Goal: Information Seeking & Learning: Learn about a topic

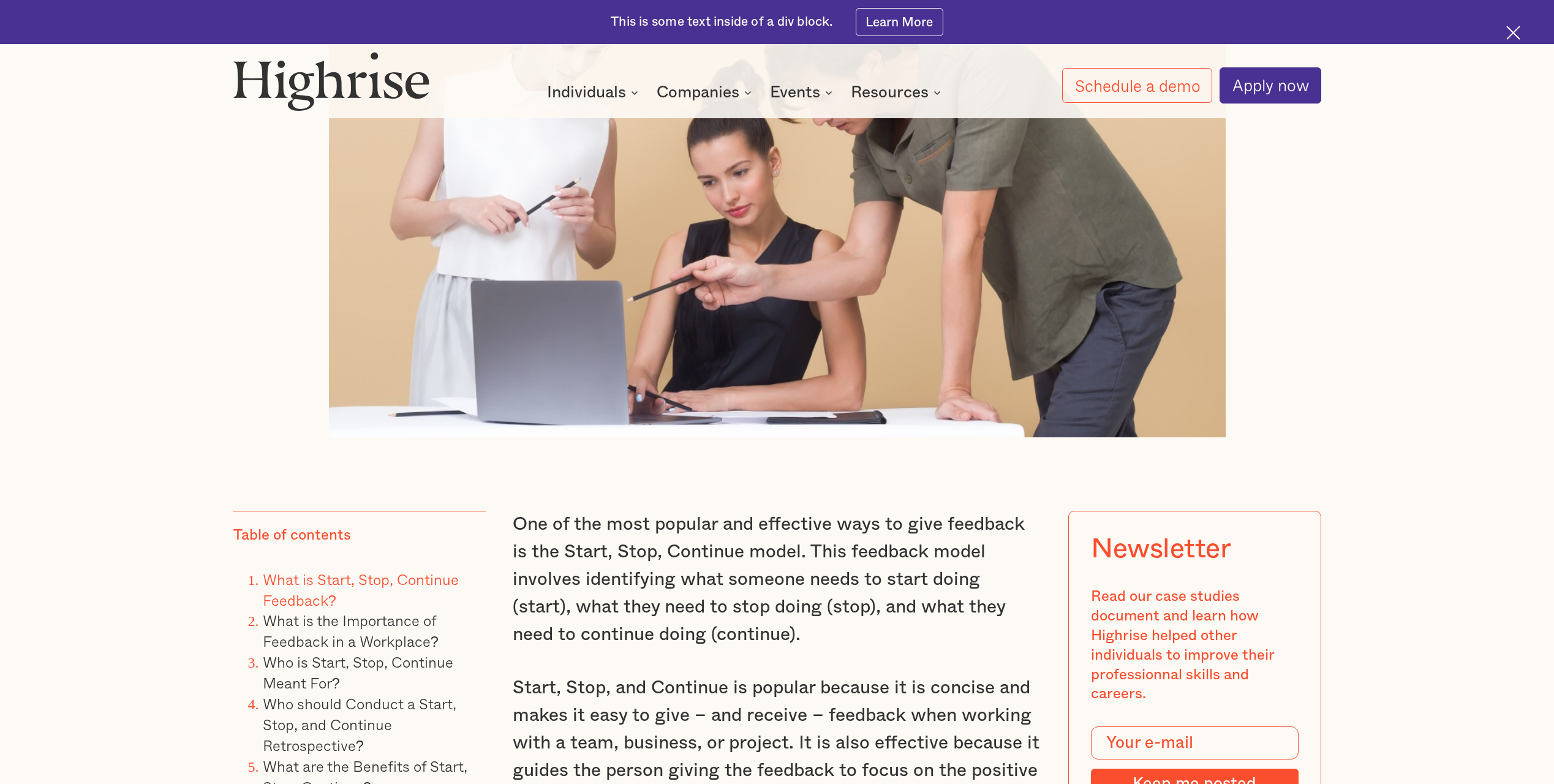
scroll to position [919, 0]
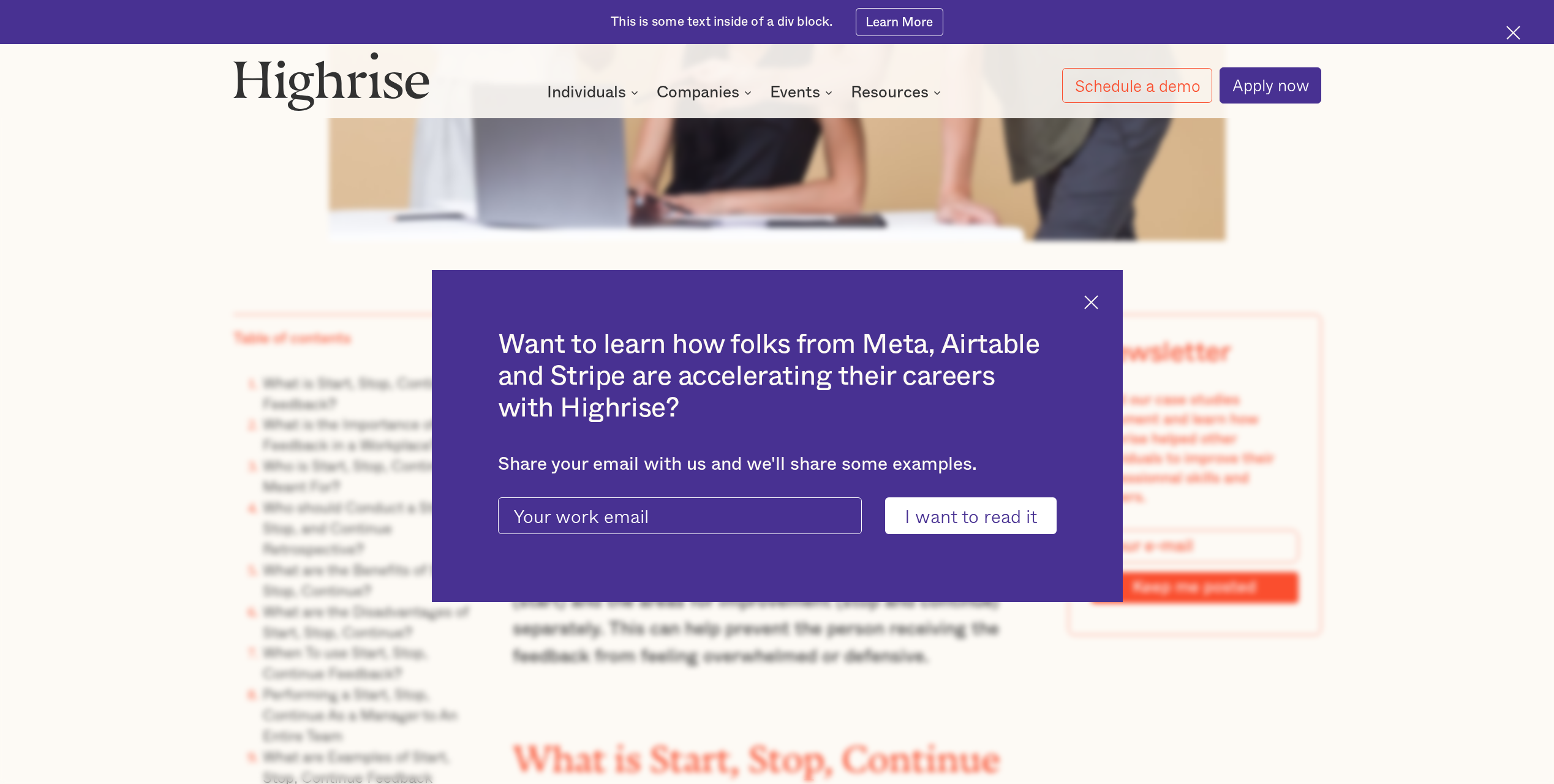
click at [1086, 299] on div "Want to learn how folks from Meta, Airtable and Stripe are accelerating their c…" at bounding box center [777, 436] width 691 height 333
click at [1094, 299] on img at bounding box center [1092, 302] width 14 height 14
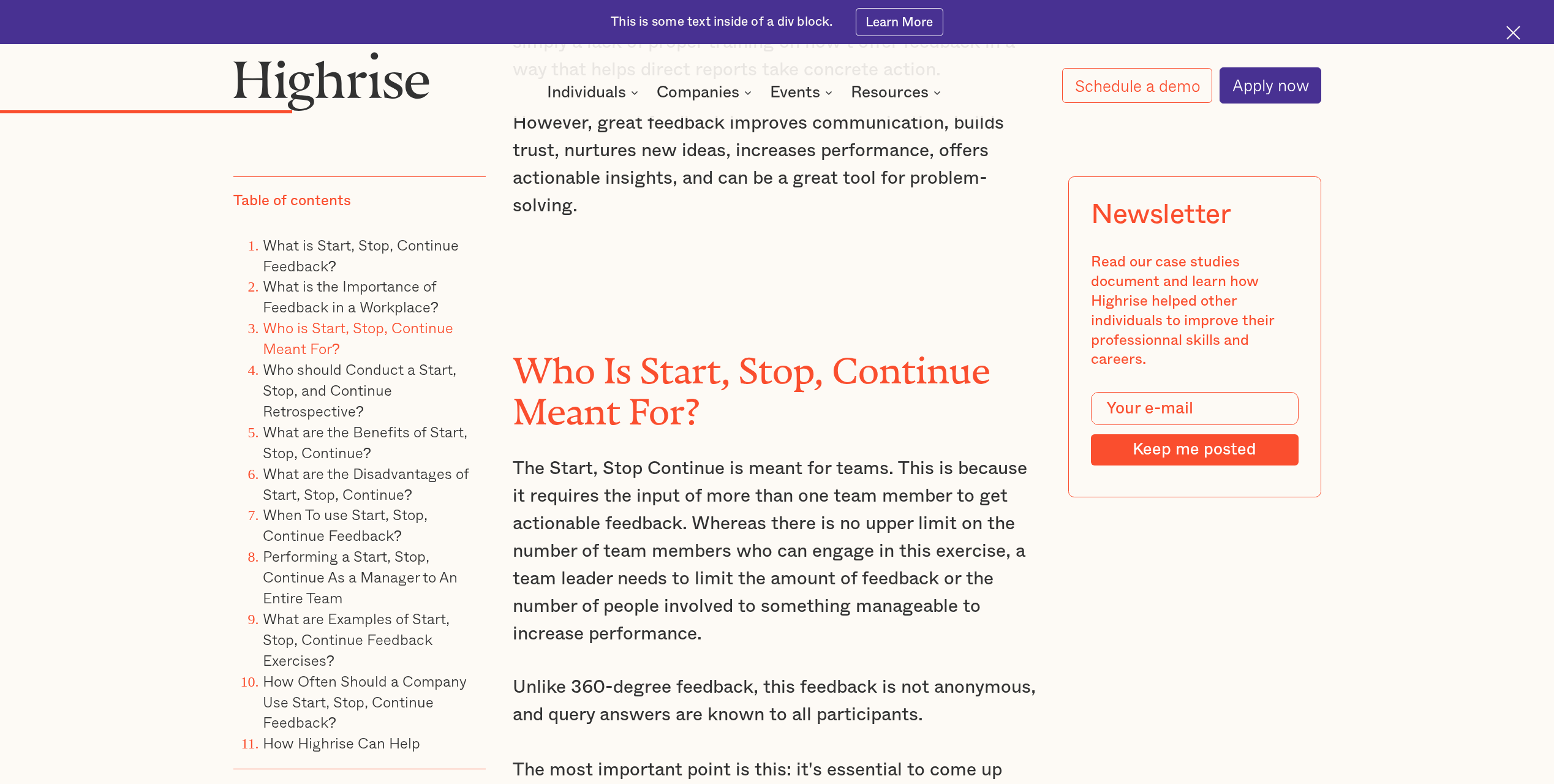
scroll to position [3735, 0]
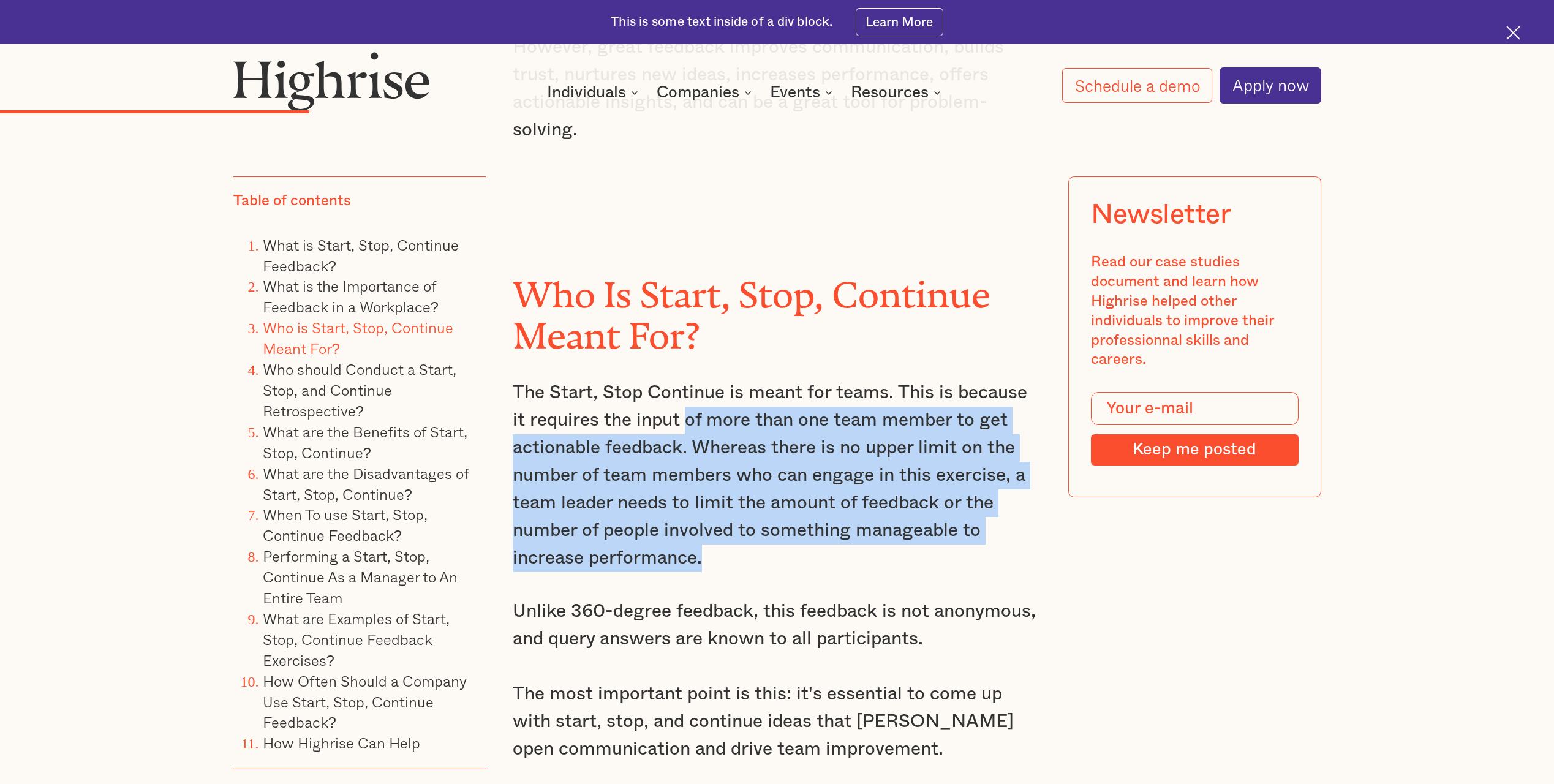
drag, startPoint x: 694, startPoint y: 416, endPoint x: 708, endPoint y: 526, distance: 110.9
click at [708, 526] on p "The Start, Stop Continue is meant for teams. This is because it requires the in…" at bounding box center [777, 475] width 529 height 193
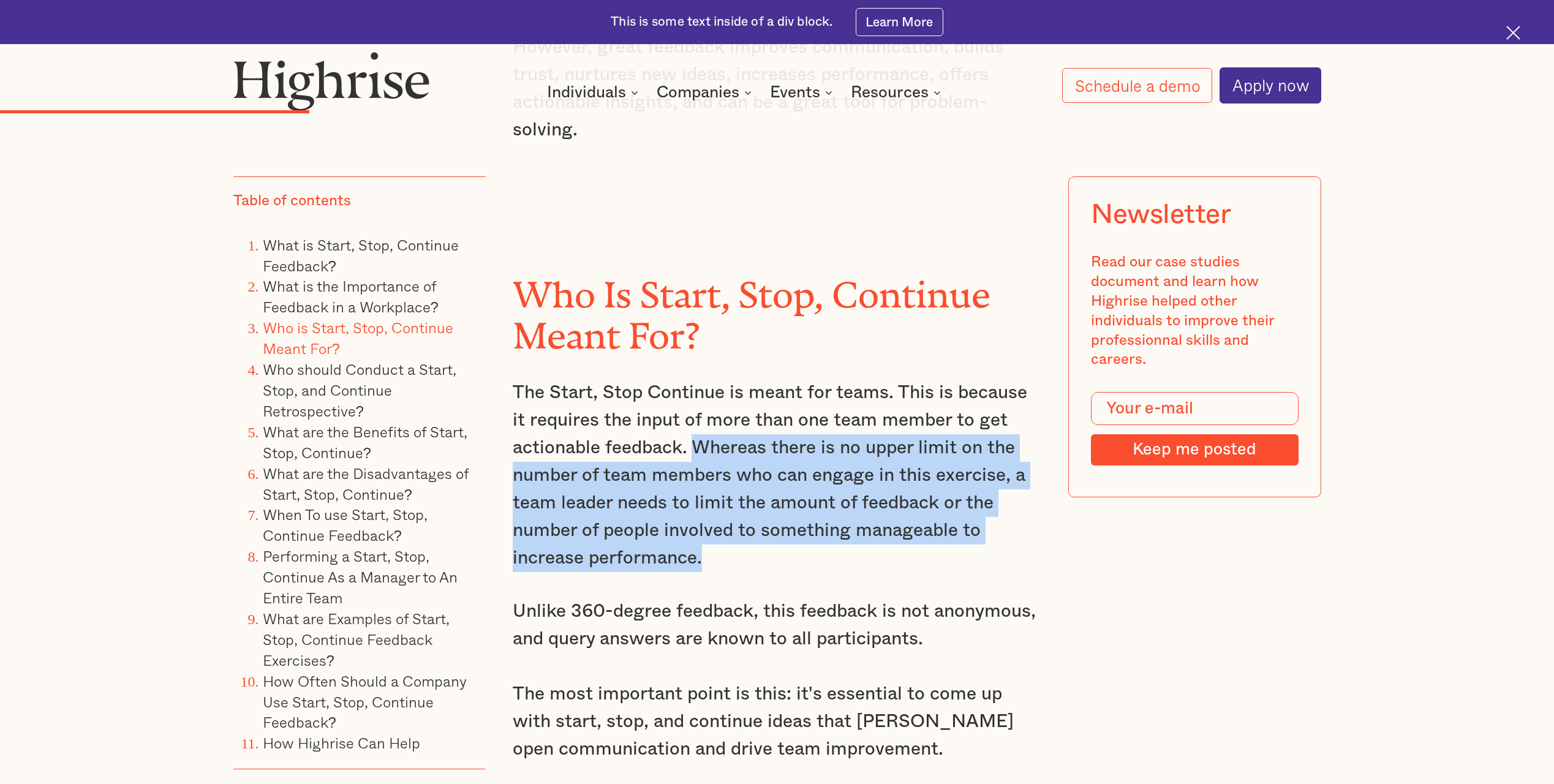
drag, startPoint x: 705, startPoint y: 519, endPoint x: 694, endPoint y: 413, distance: 106.6
click at [694, 413] on p "The Start, Stop Continue is meant for teams. This is because it requires the in…" at bounding box center [777, 475] width 529 height 193
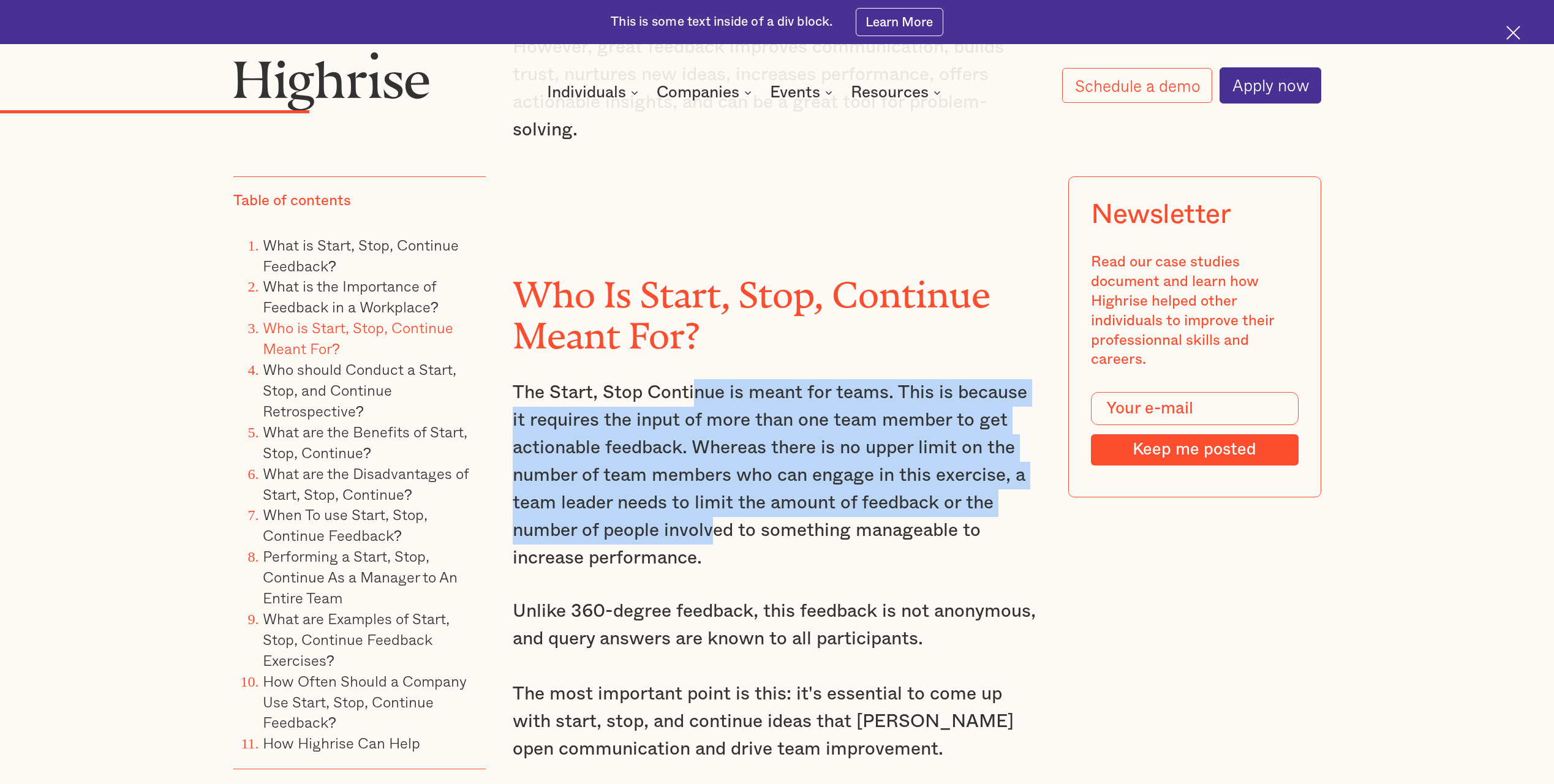
drag, startPoint x: 692, startPoint y: 357, endPoint x: 718, endPoint y: 512, distance: 157.2
click at [718, 512] on p "The Start, Stop Continue is meant for teams. This is because it requires the in…" at bounding box center [777, 475] width 529 height 193
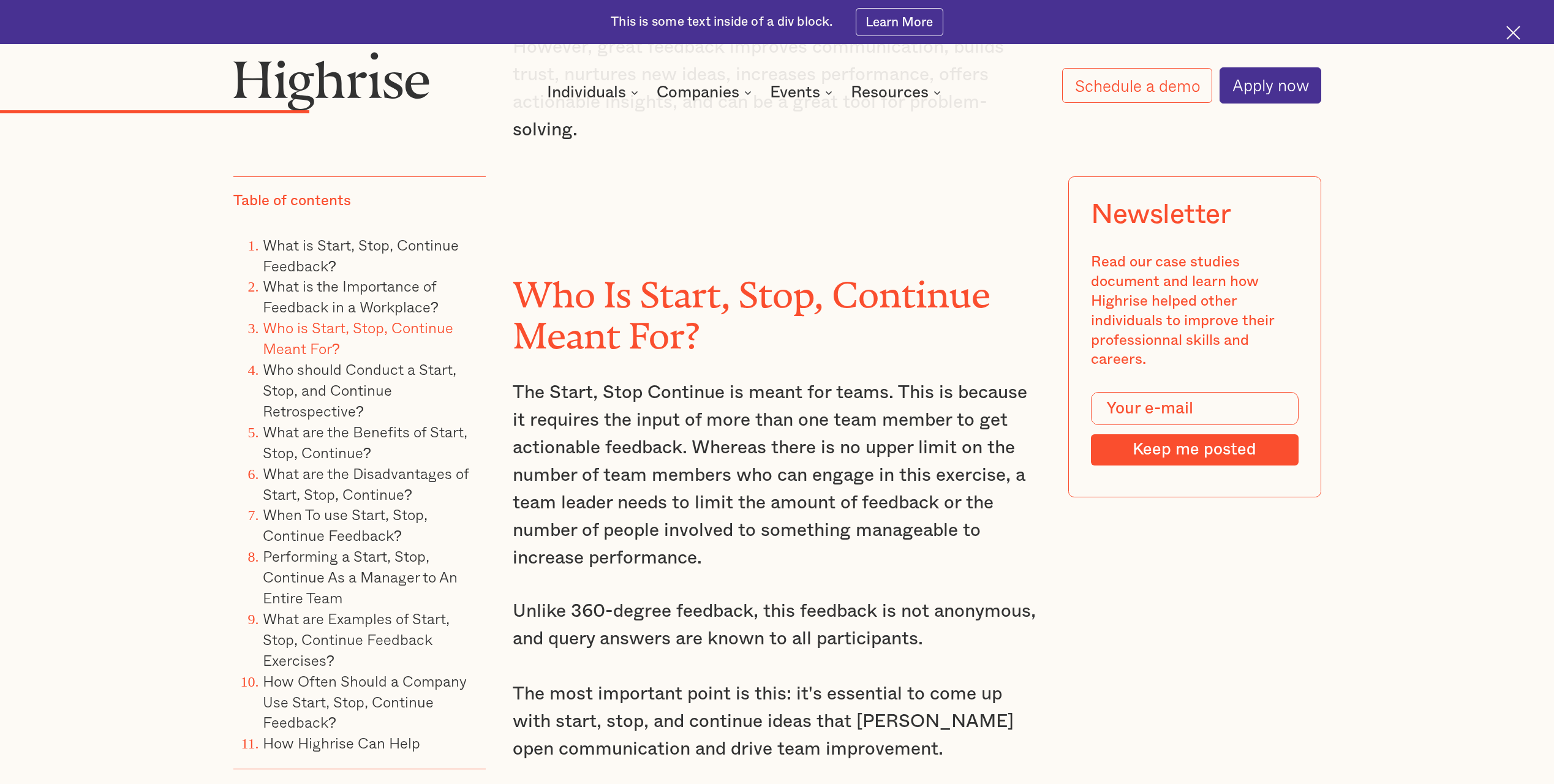
click at [716, 528] on p "The Start, Stop Continue is meant for teams. This is because it requires the in…" at bounding box center [777, 475] width 529 height 193
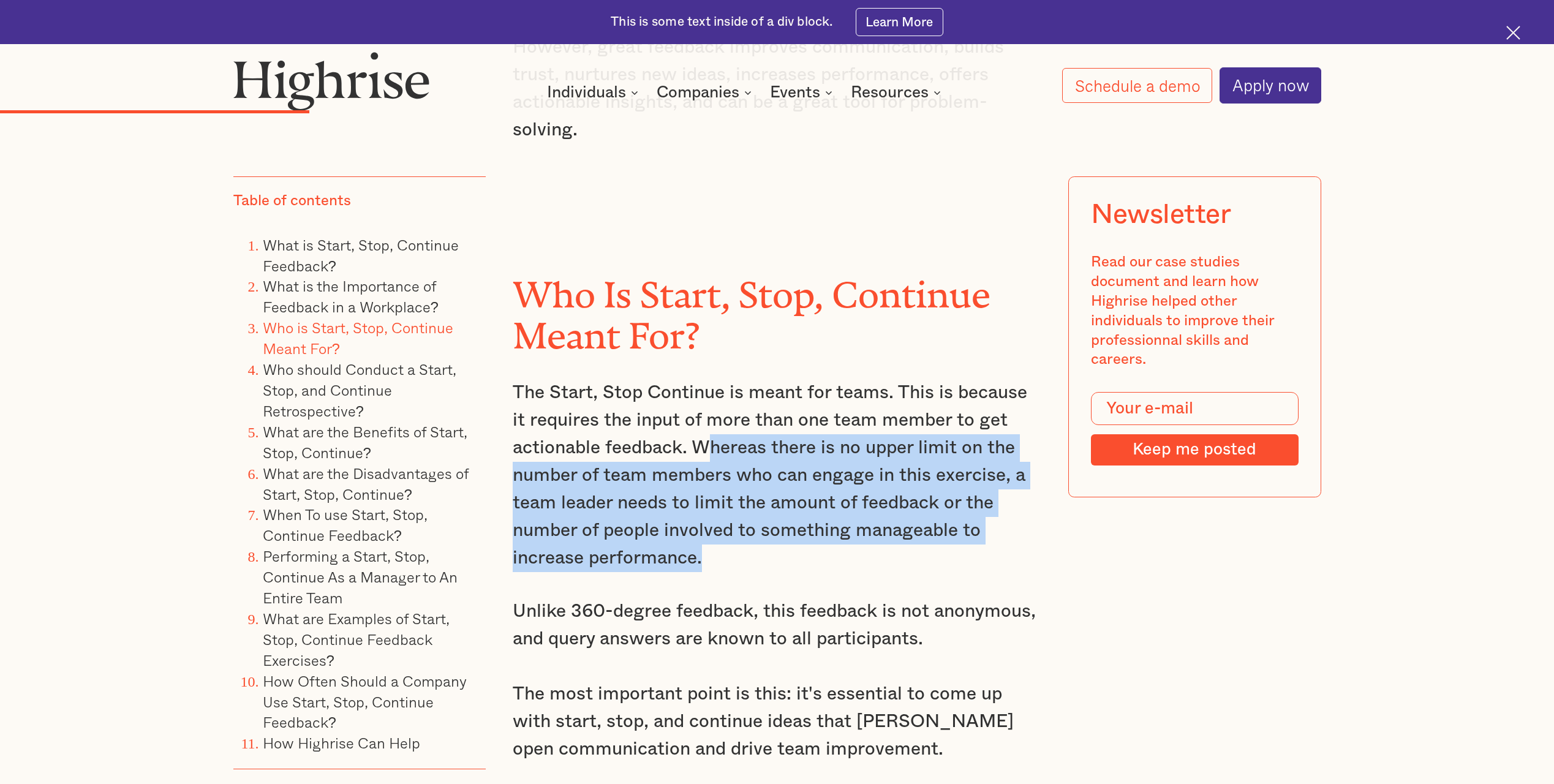
drag, startPoint x: 712, startPoint y: 526, endPoint x: 715, endPoint y: 417, distance: 109.0
click at [715, 417] on p "The Start, Stop Continue is meant for teams. This is because it requires the in…" at bounding box center [777, 475] width 529 height 193
click at [715, 416] on p "The Start, Stop Continue is meant for teams. This is because it requires the in…" at bounding box center [777, 475] width 529 height 193
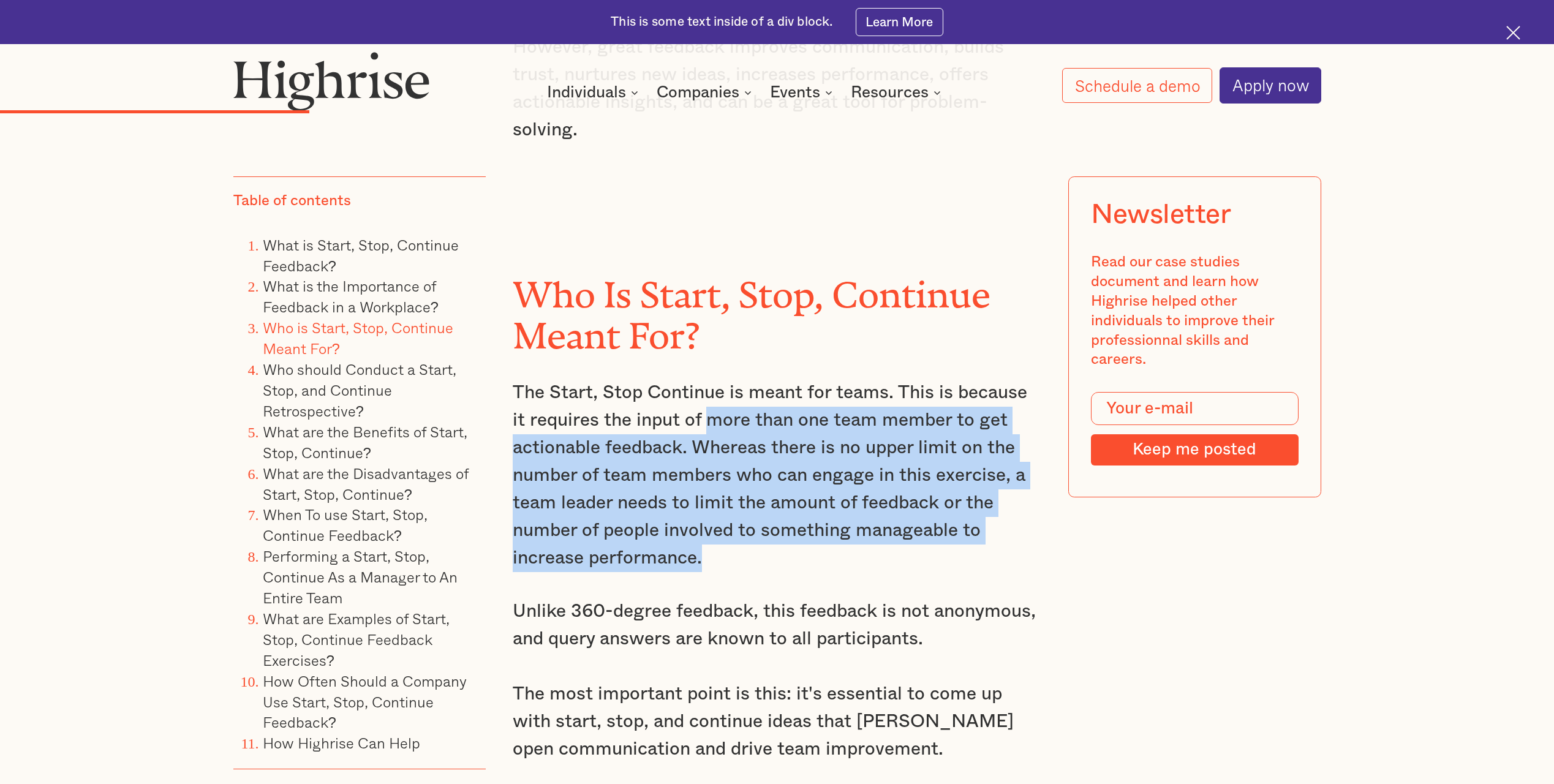
drag, startPoint x: 708, startPoint y: 377, endPoint x: 739, endPoint y: 540, distance: 165.9
click at [739, 540] on p "The Start, Stop Continue is meant for teams. This is because it requires the in…" at bounding box center [777, 475] width 529 height 193
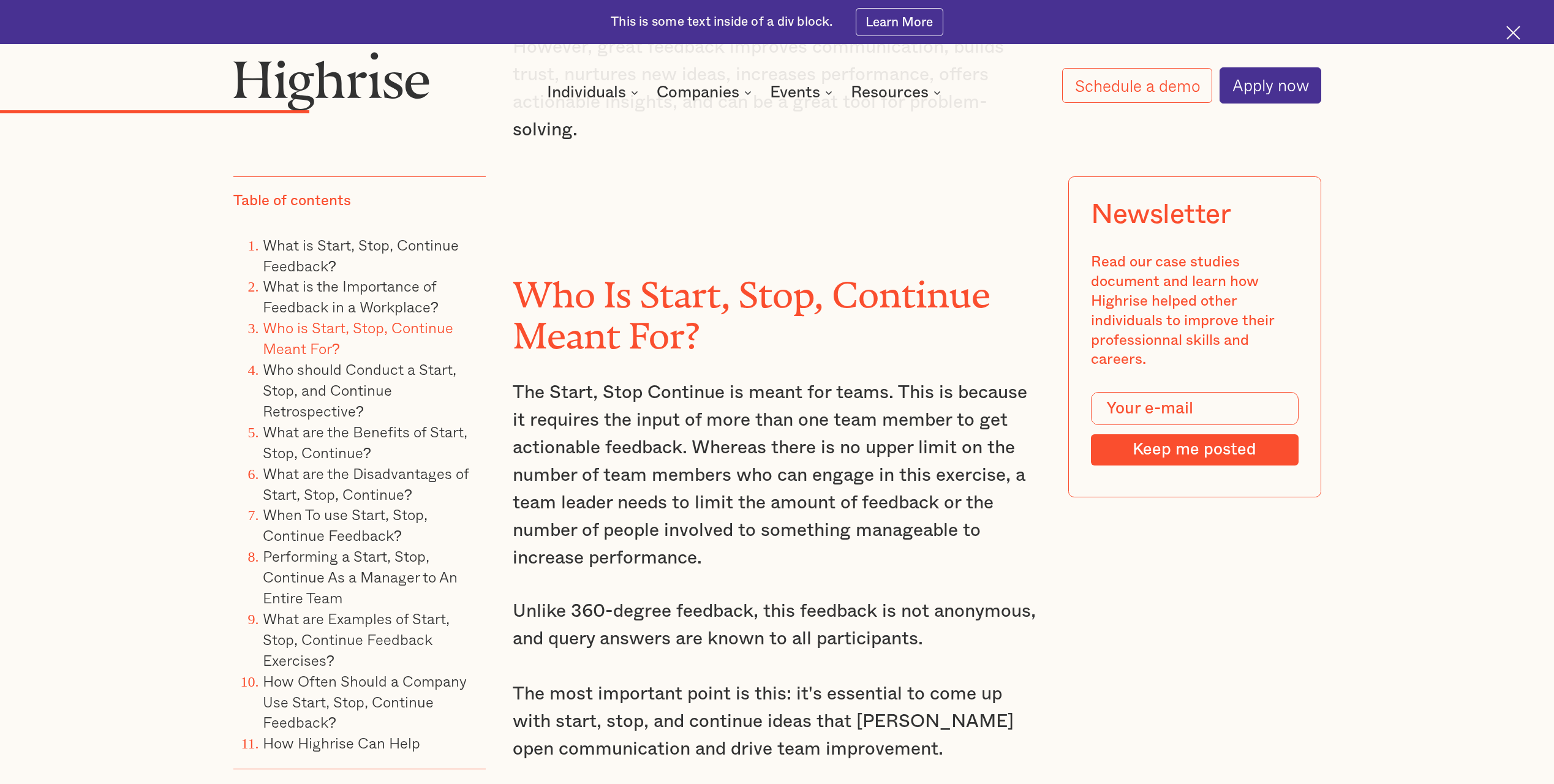
click at [735, 533] on p "The Start, Stop Continue is meant for teams. This is because it requires the in…" at bounding box center [777, 475] width 529 height 193
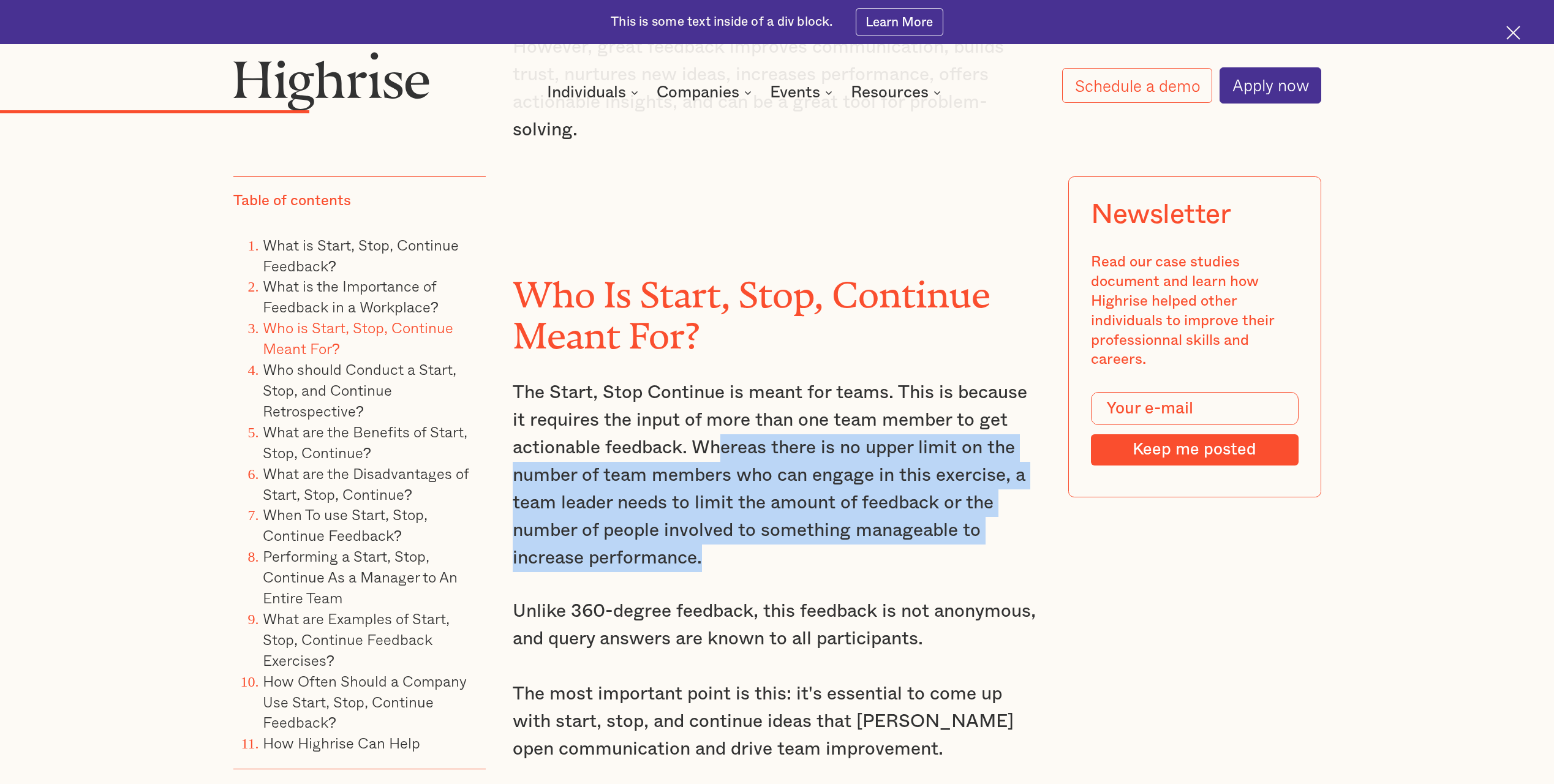
drag, startPoint x: 730, startPoint y: 528, endPoint x: 721, endPoint y: 403, distance: 125.3
click at [721, 403] on p "The Start, Stop Continue is meant for teams. This is because it requires the in…" at bounding box center [777, 475] width 529 height 193
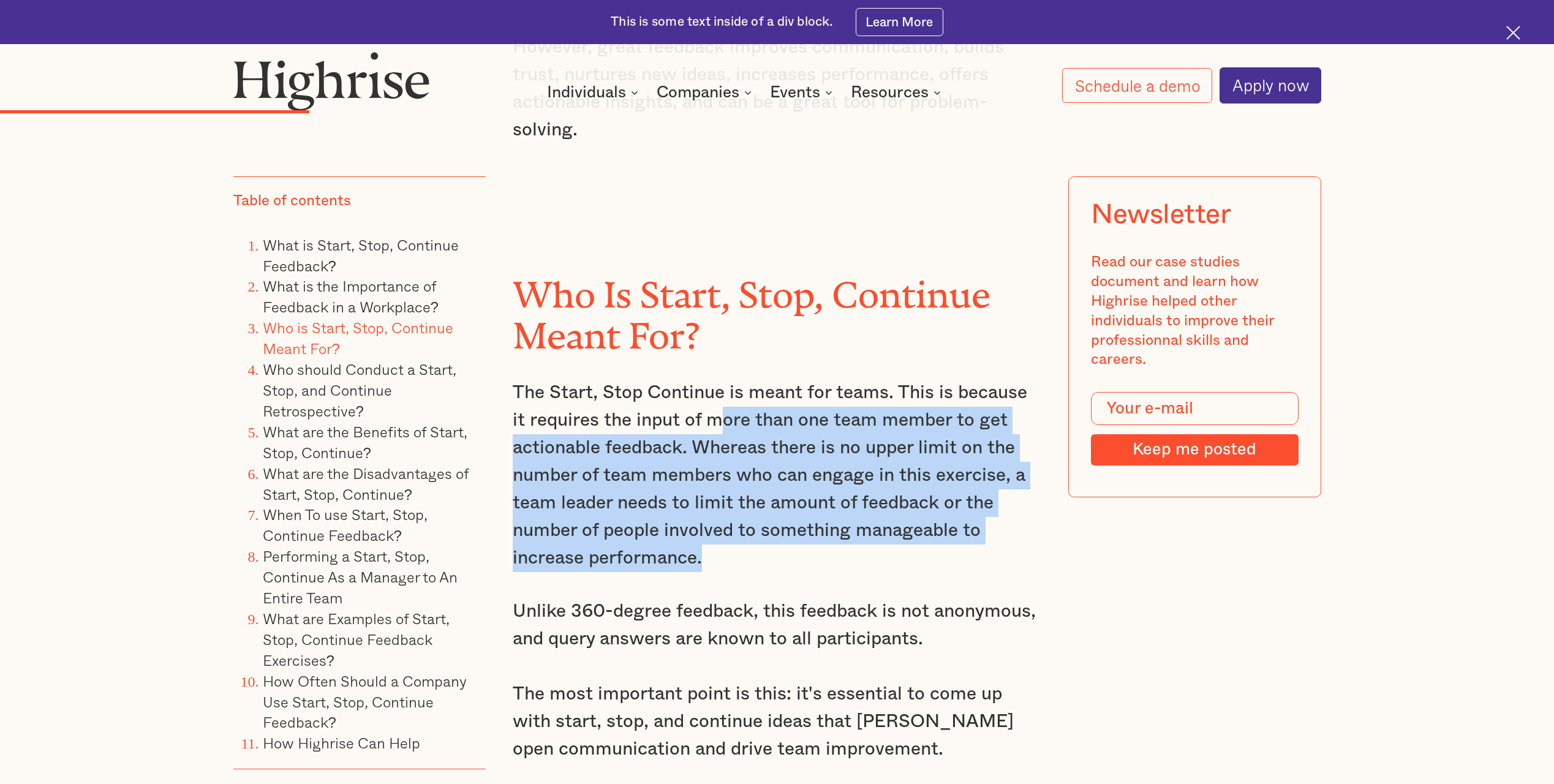
click at [721, 402] on p "The Start, Stop Continue is meant for teams. This is because it requires the in…" at bounding box center [777, 475] width 529 height 193
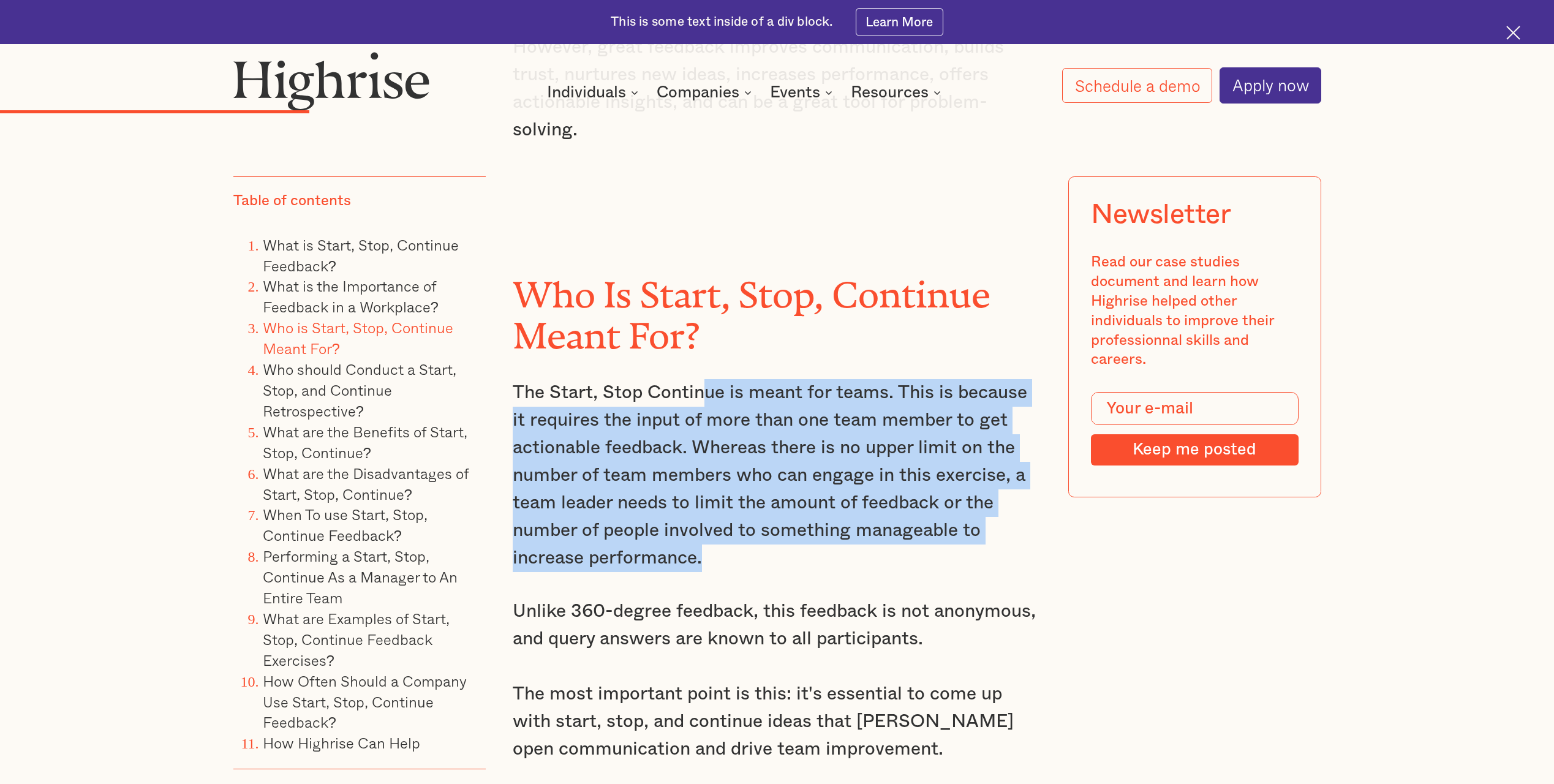
drag, startPoint x: 713, startPoint y: 391, endPoint x: 727, endPoint y: 522, distance: 131.7
click at [727, 522] on p "The Start, Stop Continue is meant for teams. This is because it requires the in…" at bounding box center [777, 475] width 529 height 193
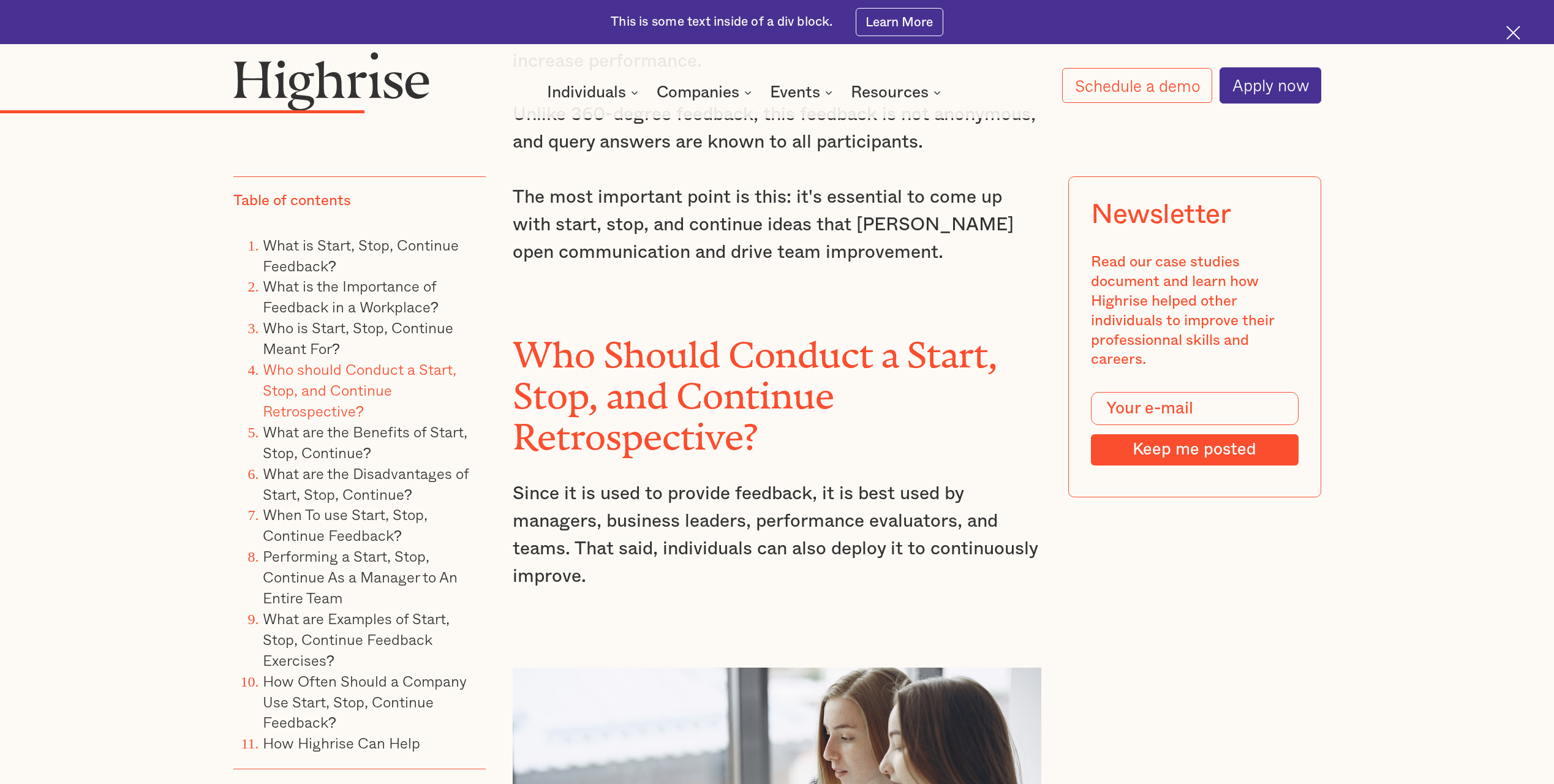
scroll to position [4286, 0]
